Goal: Transaction & Acquisition: Purchase product/service

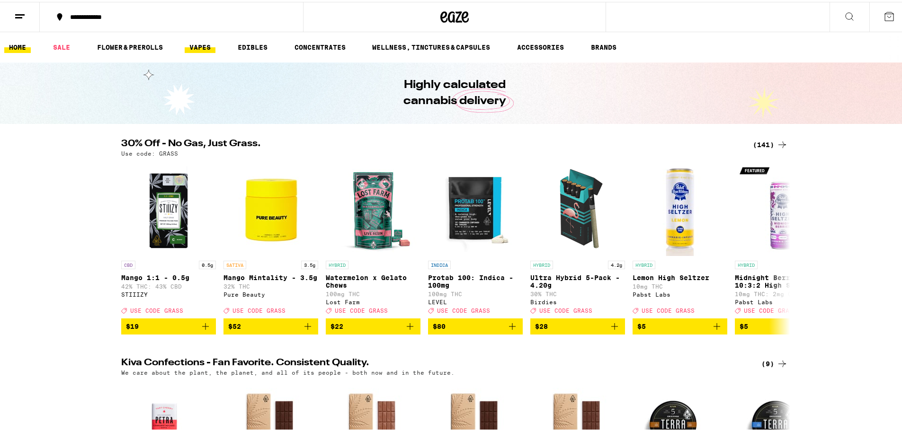
click at [211, 44] on link "VAPES" at bounding box center [200, 45] width 31 height 11
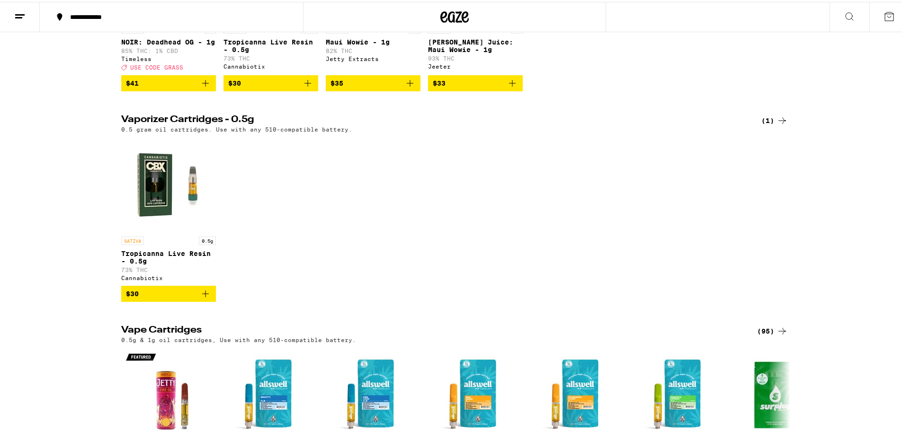
scroll to position [214, 0]
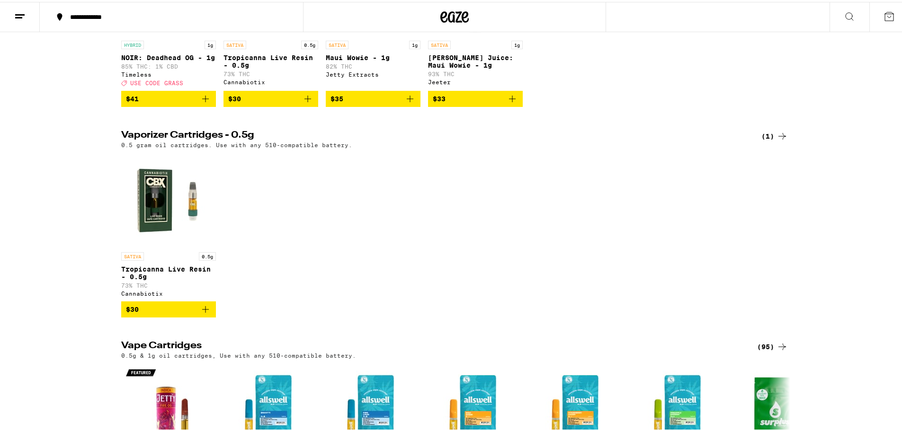
click at [201, 313] on icon "Add to bag" at bounding box center [205, 307] width 11 height 11
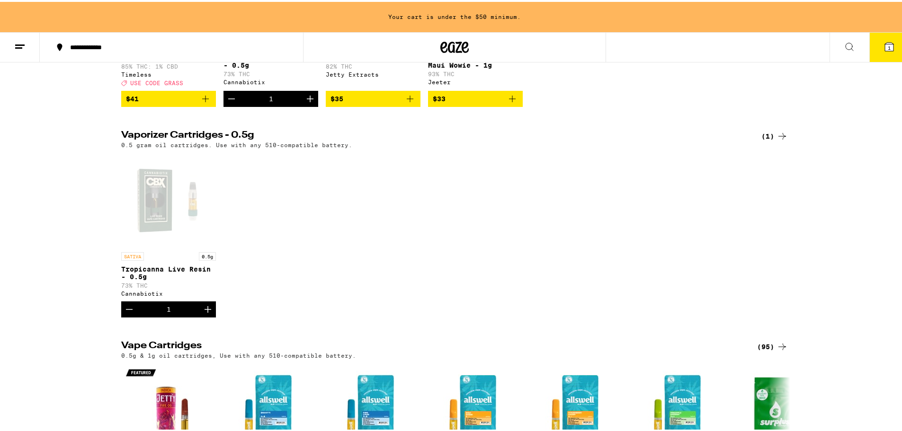
click at [202, 313] on icon "Increment" at bounding box center [207, 307] width 11 height 11
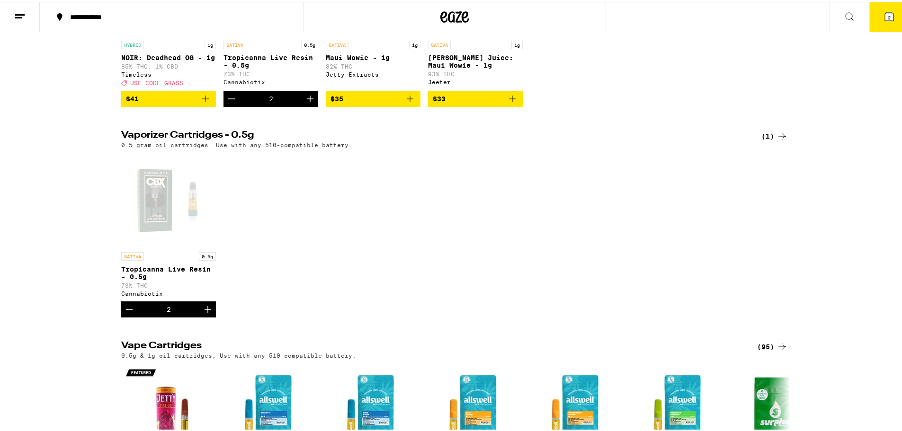
click at [202, 313] on icon "Increment" at bounding box center [207, 307] width 11 height 11
click at [892, 9] on button "4" at bounding box center [889, 14] width 40 height 29
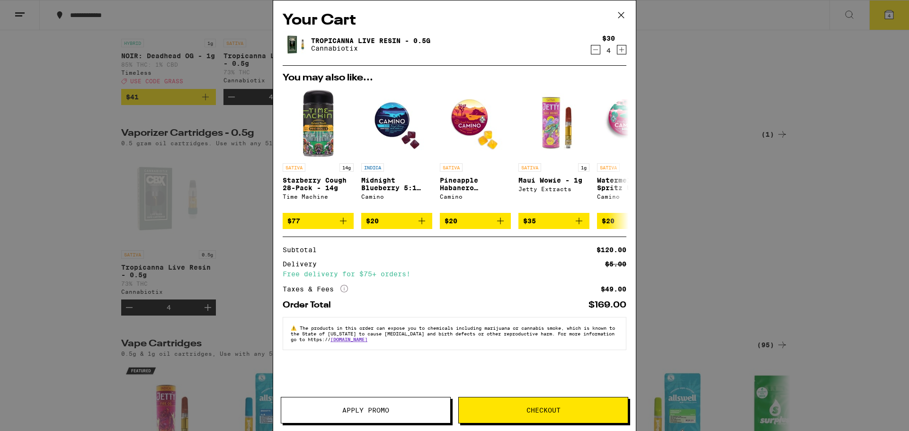
click at [596, 49] on icon "Decrement" at bounding box center [595, 49] width 9 height 11
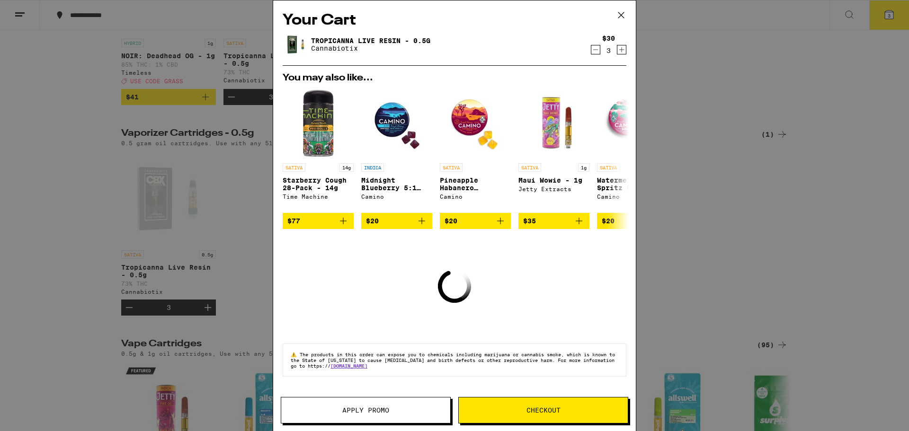
click at [596, 49] on icon "Decrement" at bounding box center [595, 49] width 9 height 11
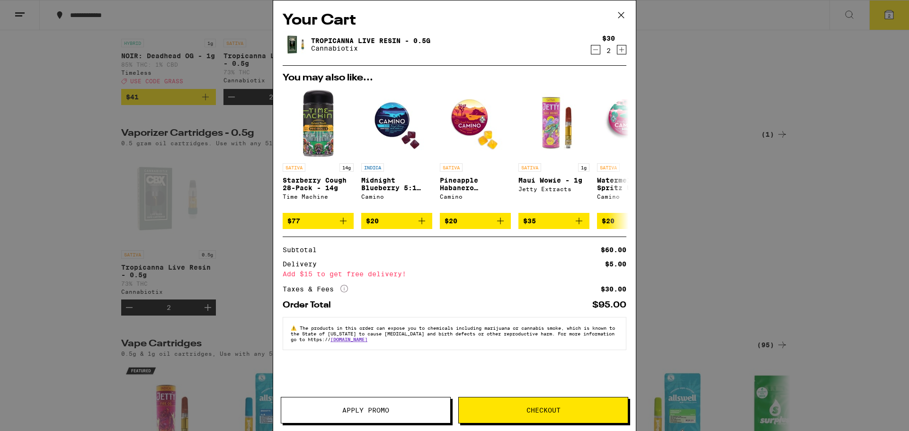
click at [618, 51] on icon "Increment" at bounding box center [621, 49] width 9 height 11
click at [627, 14] on icon at bounding box center [621, 15] width 14 height 14
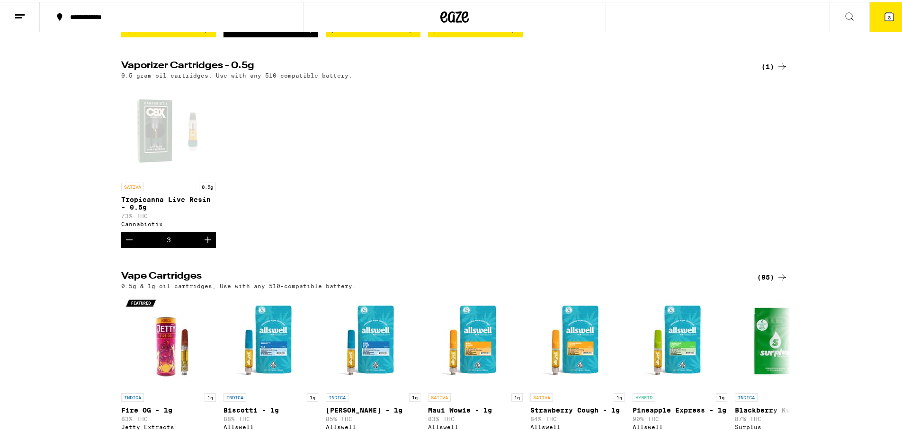
scroll to position [404, 0]
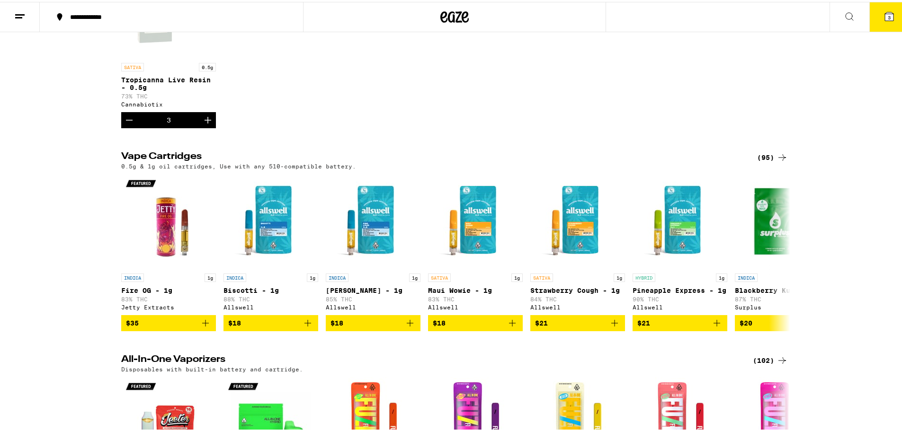
click at [766, 161] on div "(95)" at bounding box center [772, 155] width 31 height 11
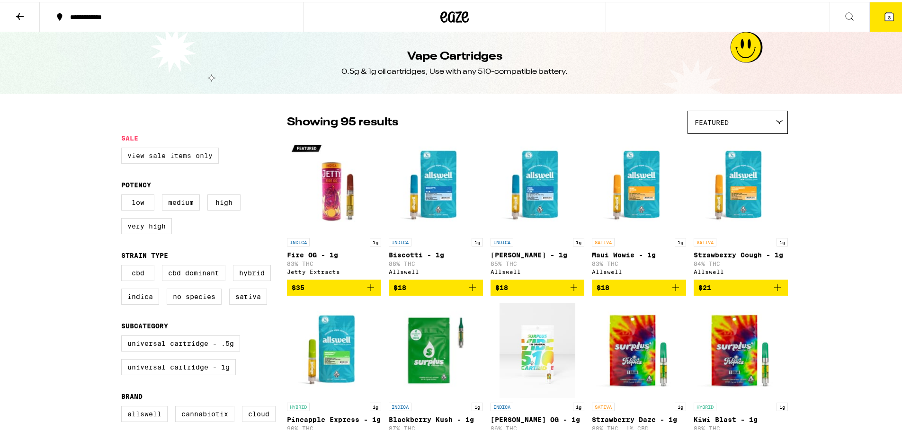
click at [177, 155] on label "View Sale Items Only" at bounding box center [170, 154] width 98 height 16
click at [124, 148] on input "View Sale Items Only" at bounding box center [123, 147] width 0 height 0
click at [177, 155] on label "View Sale Items Only" at bounding box center [170, 154] width 98 height 16
click at [124, 148] on input "View Sale Items Only" at bounding box center [123, 147] width 0 height 0
click at [203, 152] on label "View Sale Items Only" at bounding box center [170, 154] width 98 height 16
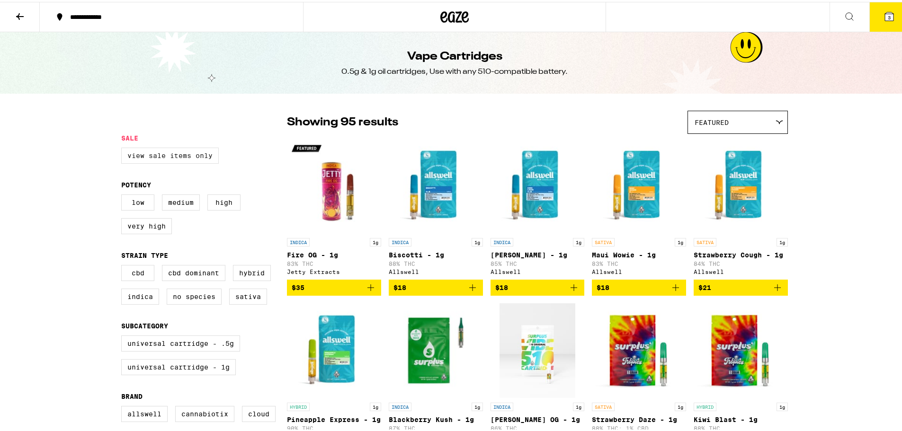
click at [181, 158] on label "View Sale Items Only" at bounding box center [170, 154] width 98 height 16
click at [124, 148] on input "View Sale Items Only" at bounding box center [123, 147] width 0 height 0
checkbox input "true"
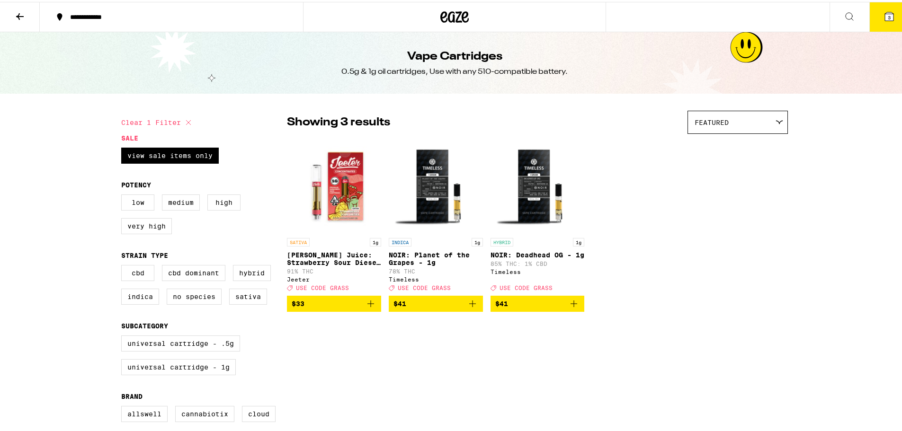
click at [367, 305] on icon "Add to bag" at bounding box center [370, 302] width 7 height 7
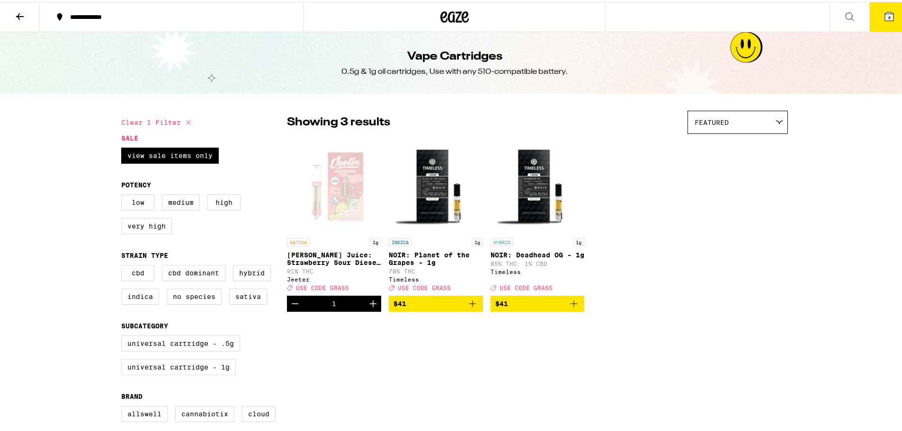
click at [367, 308] on icon "Increment" at bounding box center [372, 301] width 11 height 11
click at [887, 14] on span "6" at bounding box center [888, 16] width 3 height 6
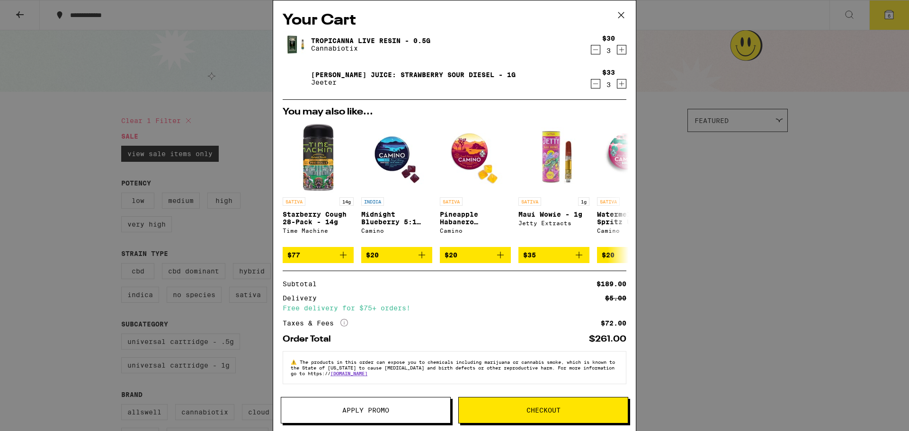
click at [591, 51] on icon "Decrement" at bounding box center [595, 49] width 9 height 11
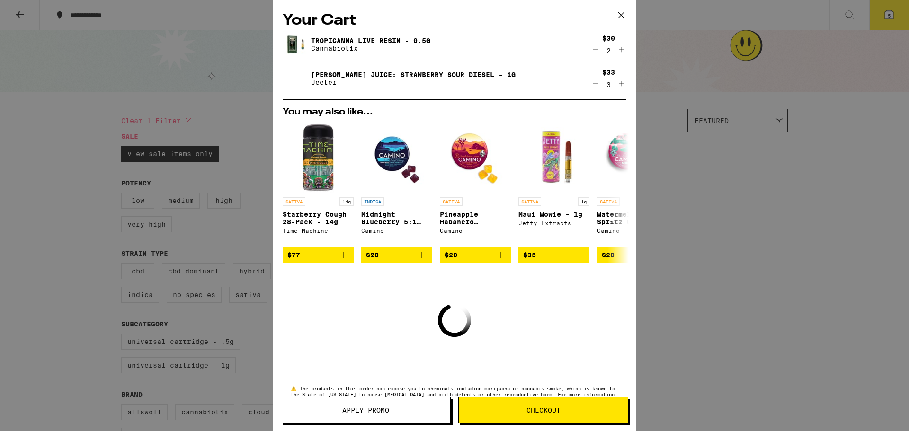
click at [591, 51] on icon "Decrement" at bounding box center [595, 49] width 9 height 11
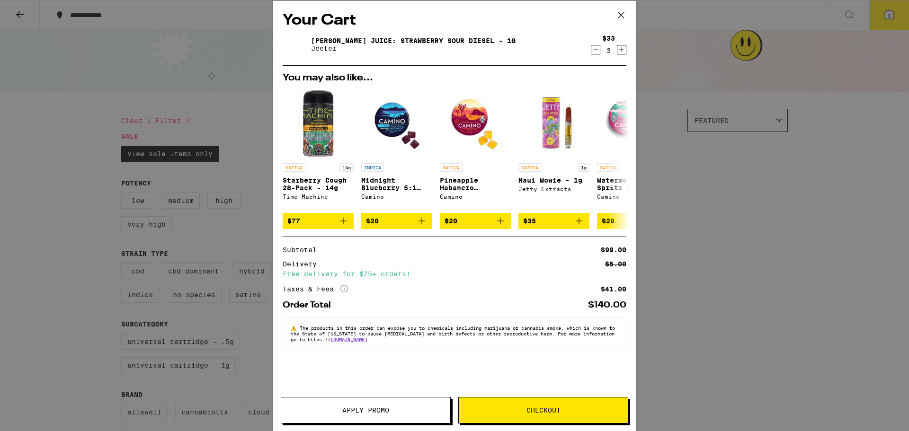
click at [623, 11] on icon at bounding box center [621, 15] width 14 height 14
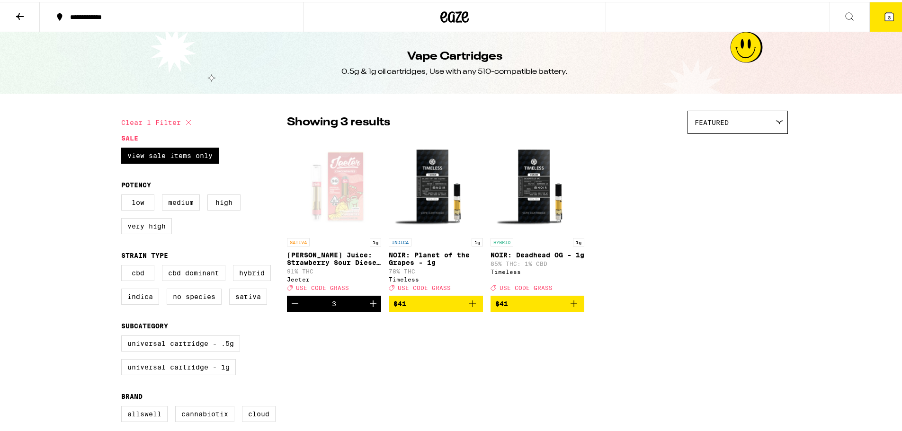
click at [893, 15] on button "3" at bounding box center [889, 14] width 40 height 29
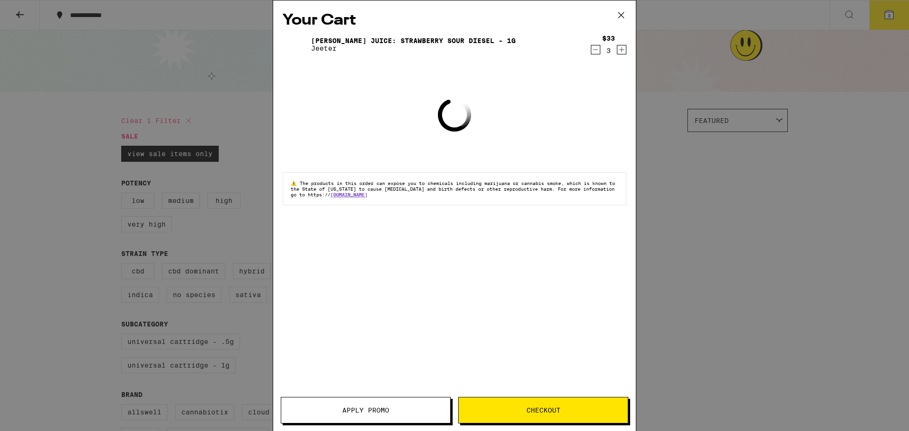
click at [357, 400] on button "Apply Promo" at bounding box center [366, 410] width 170 height 27
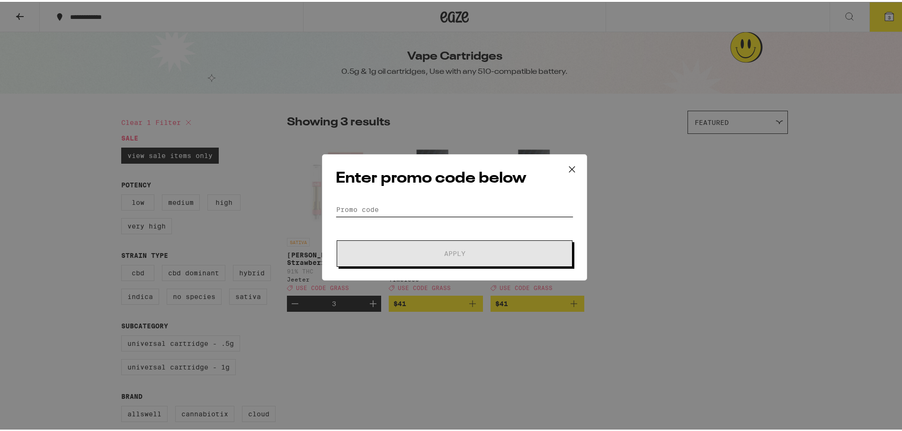
click at [458, 204] on input "Promo Code" at bounding box center [455, 208] width 238 height 14
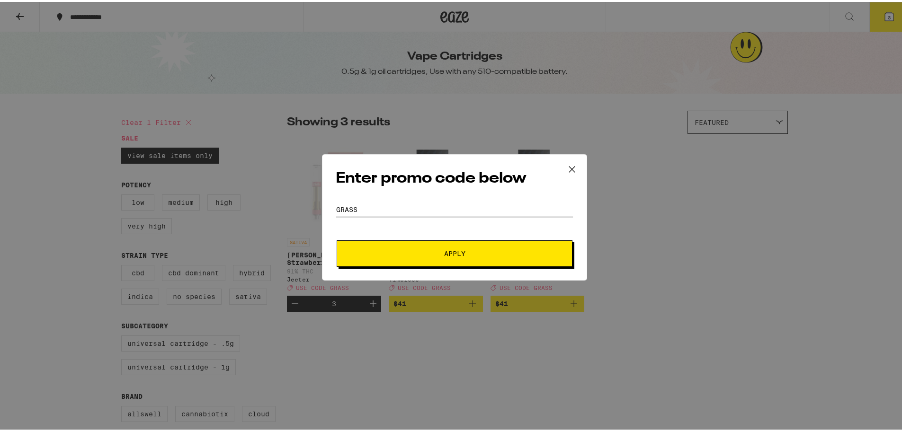
type input "GRASS"
click at [480, 252] on span "Apply" at bounding box center [454, 251] width 170 height 7
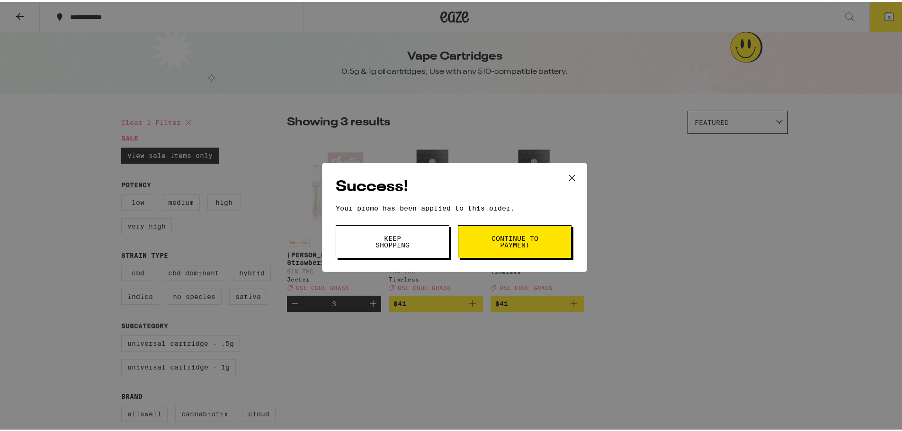
click at [474, 241] on button "Continue to payment" at bounding box center [515, 239] width 114 height 33
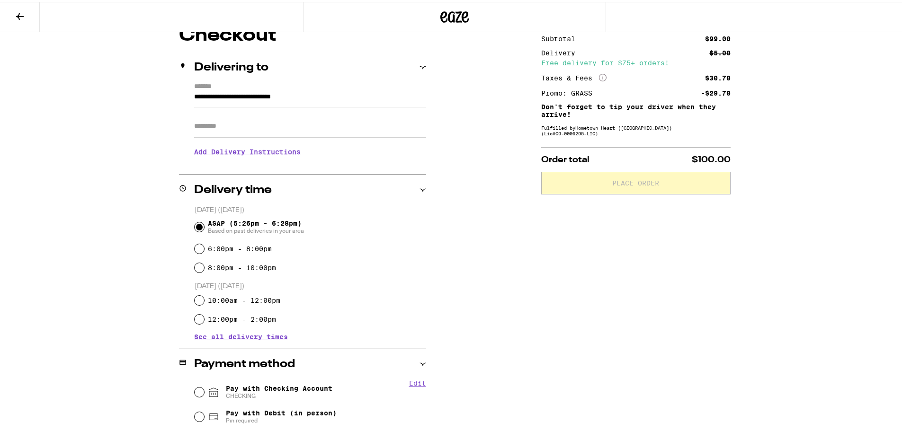
scroll to position [95, 0]
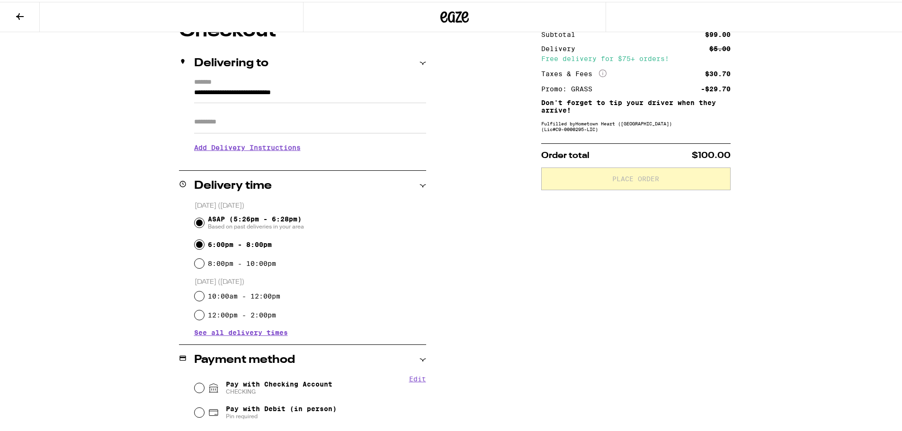
click at [198, 243] on input "6:00pm - 8:00pm" at bounding box center [199, 242] width 9 height 9
radio input "true"
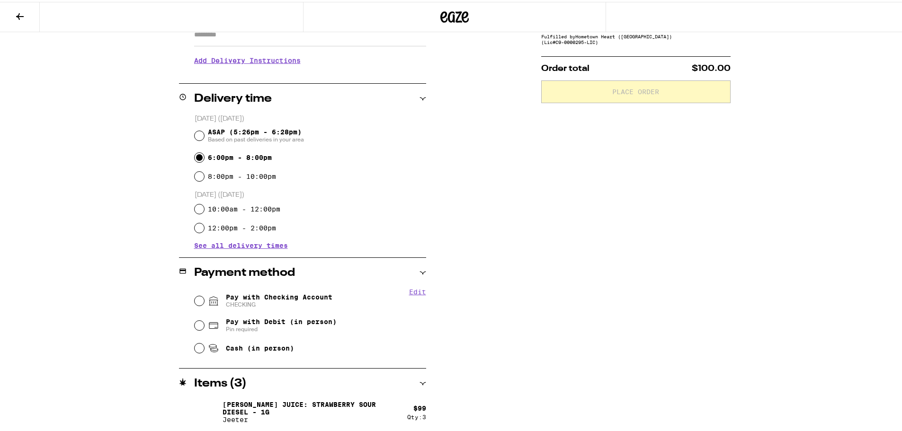
scroll to position [182, 0]
click at [202, 293] on div "Pay with Checking Account CHECKING" at bounding box center [310, 298] width 231 height 25
click at [195, 299] on input "Pay with Checking Account CHECKING" at bounding box center [199, 298] width 9 height 9
radio input "true"
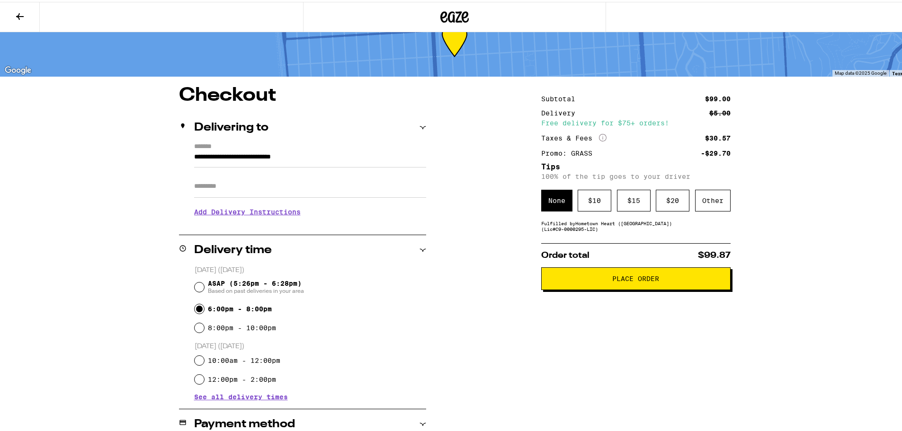
scroll to position [47, 0]
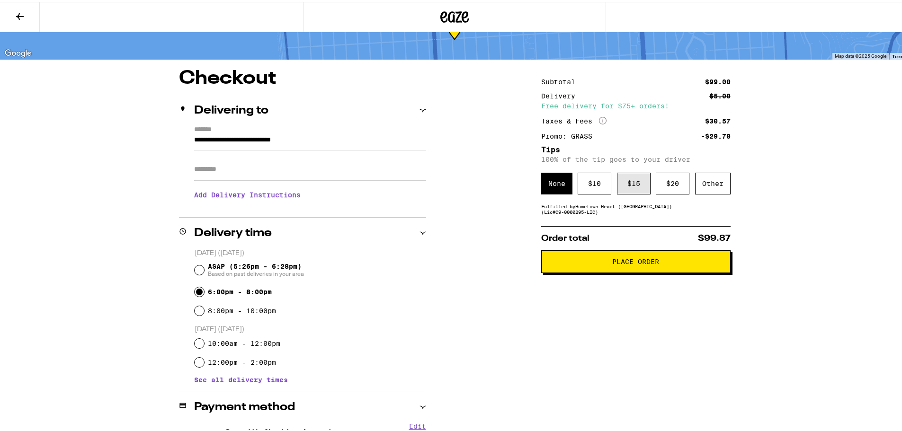
click at [623, 185] on div "$ 15" at bounding box center [634, 182] width 34 height 22
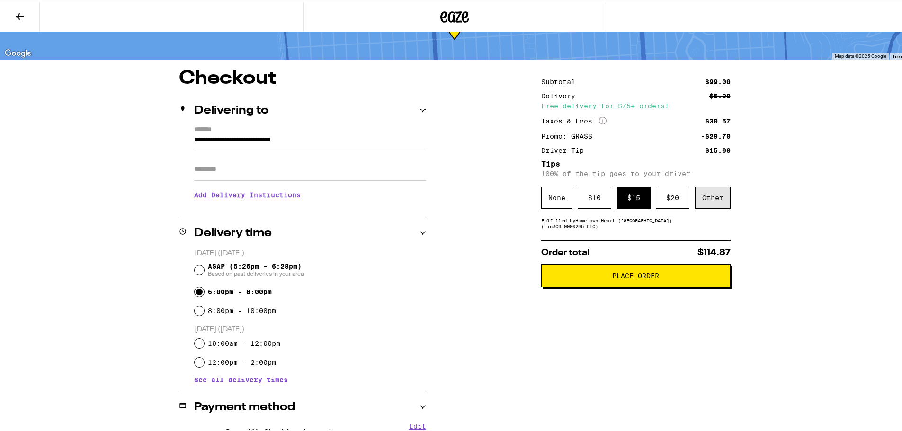
click at [710, 195] on div "Other" at bounding box center [712, 196] width 35 height 22
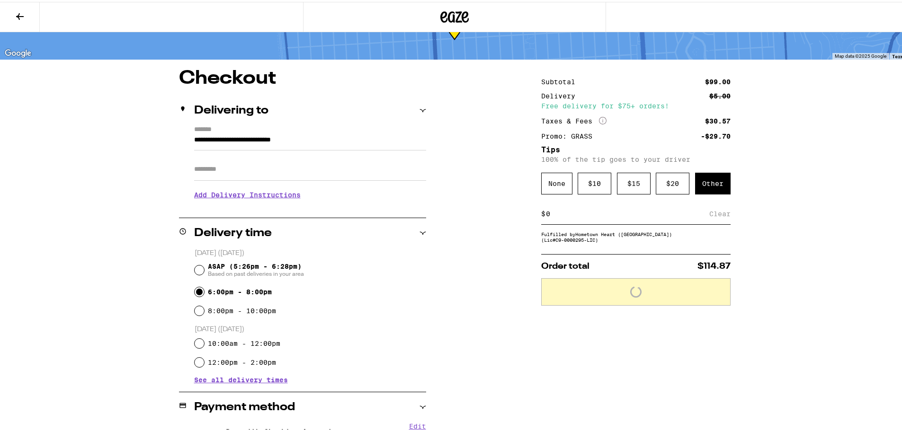
click at [623, 222] on div "$ Clear" at bounding box center [635, 212] width 189 height 21
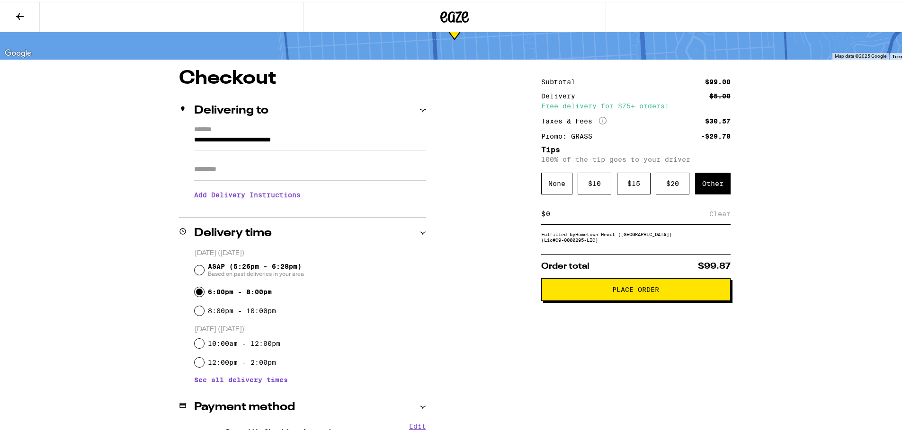
click at [633, 216] on input at bounding box center [627, 212] width 164 height 9
type input "15"
click at [633, 191] on div "$ 15" at bounding box center [634, 182] width 34 height 22
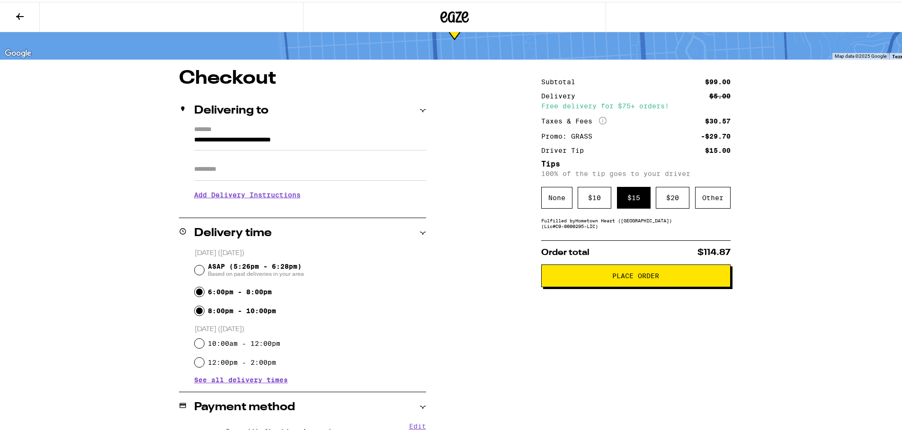
click at [199, 310] on input "8:00pm - 10:00pm" at bounding box center [199, 308] width 9 height 9
radio input "true"
click at [658, 276] on span "Place Order" at bounding box center [635, 274] width 173 height 7
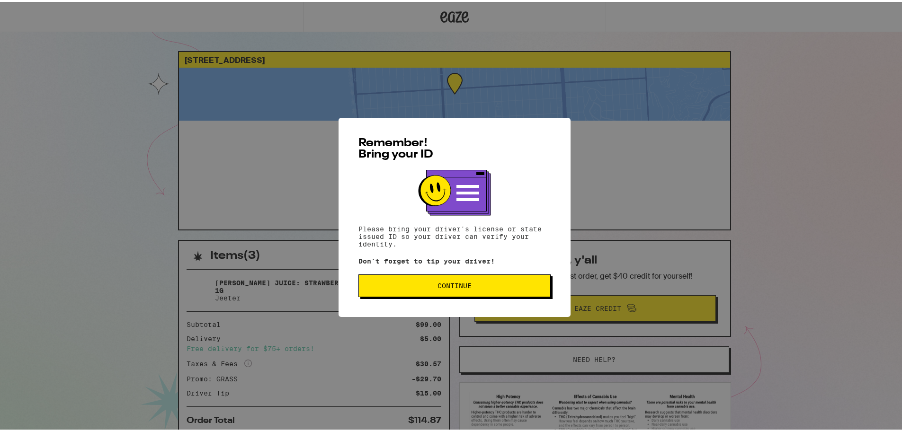
click at [457, 284] on span "Continue" at bounding box center [454, 284] width 34 height 7
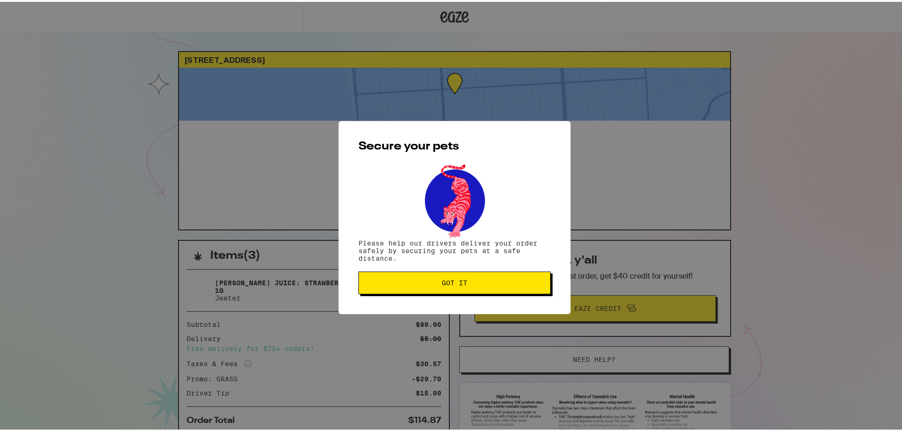
click at [466, 286] on button "Got it" at bounding box center [454, 281] width 192 height 23
